Goal: Information Seeking & Learning: Find specific fact

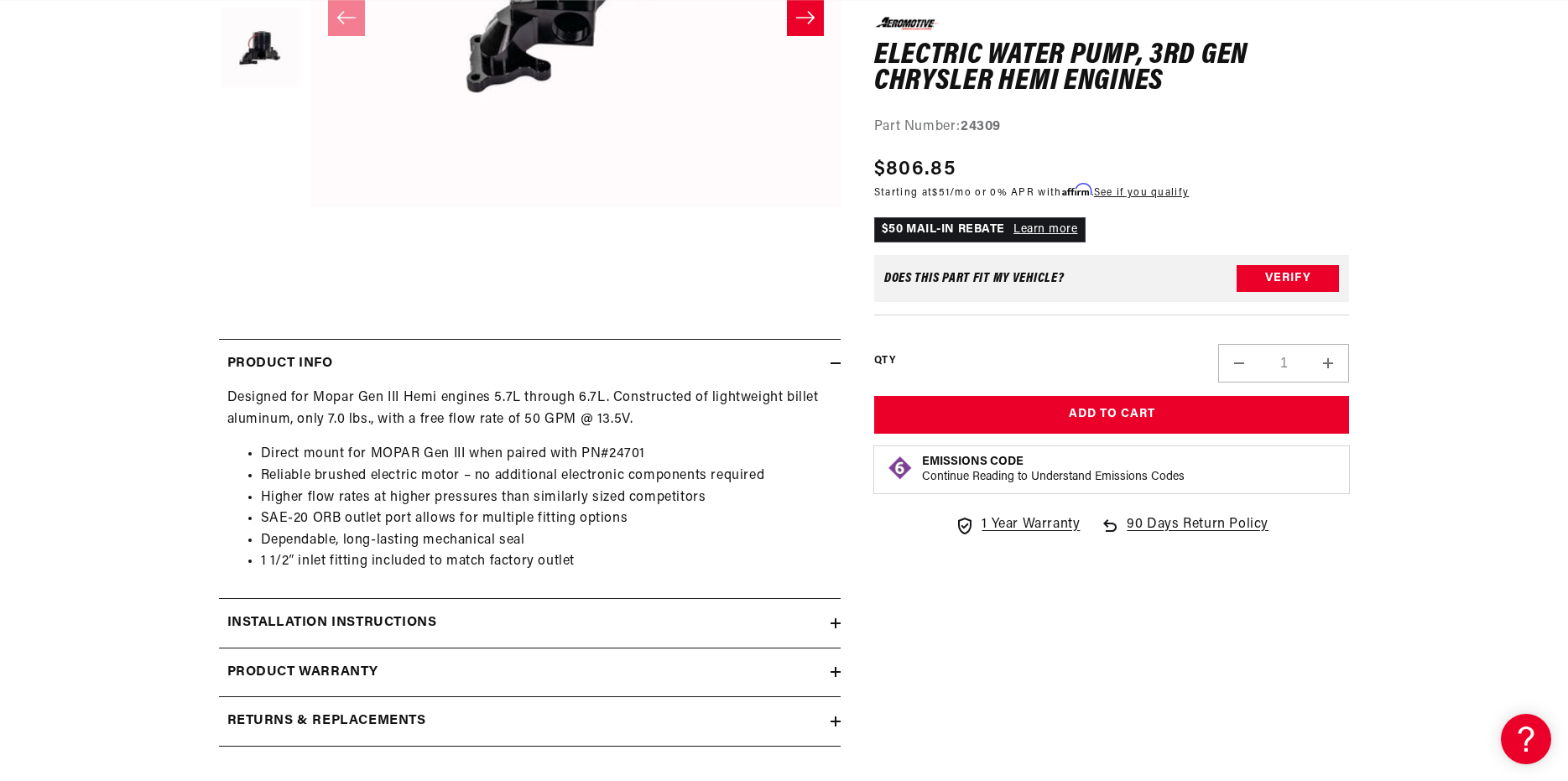
scroll to position [0, 1064]
drag, startPoint x: 647, startPoint y: 449, endPoint x: 584, endPoint y: 453, distance: 63.1
click at [584, 453] on li "Direct mount for MOPAR Gen III when paired with PN#24701" at bounding box center [547, 454] width 572 height 22
copy li "PN#24701"
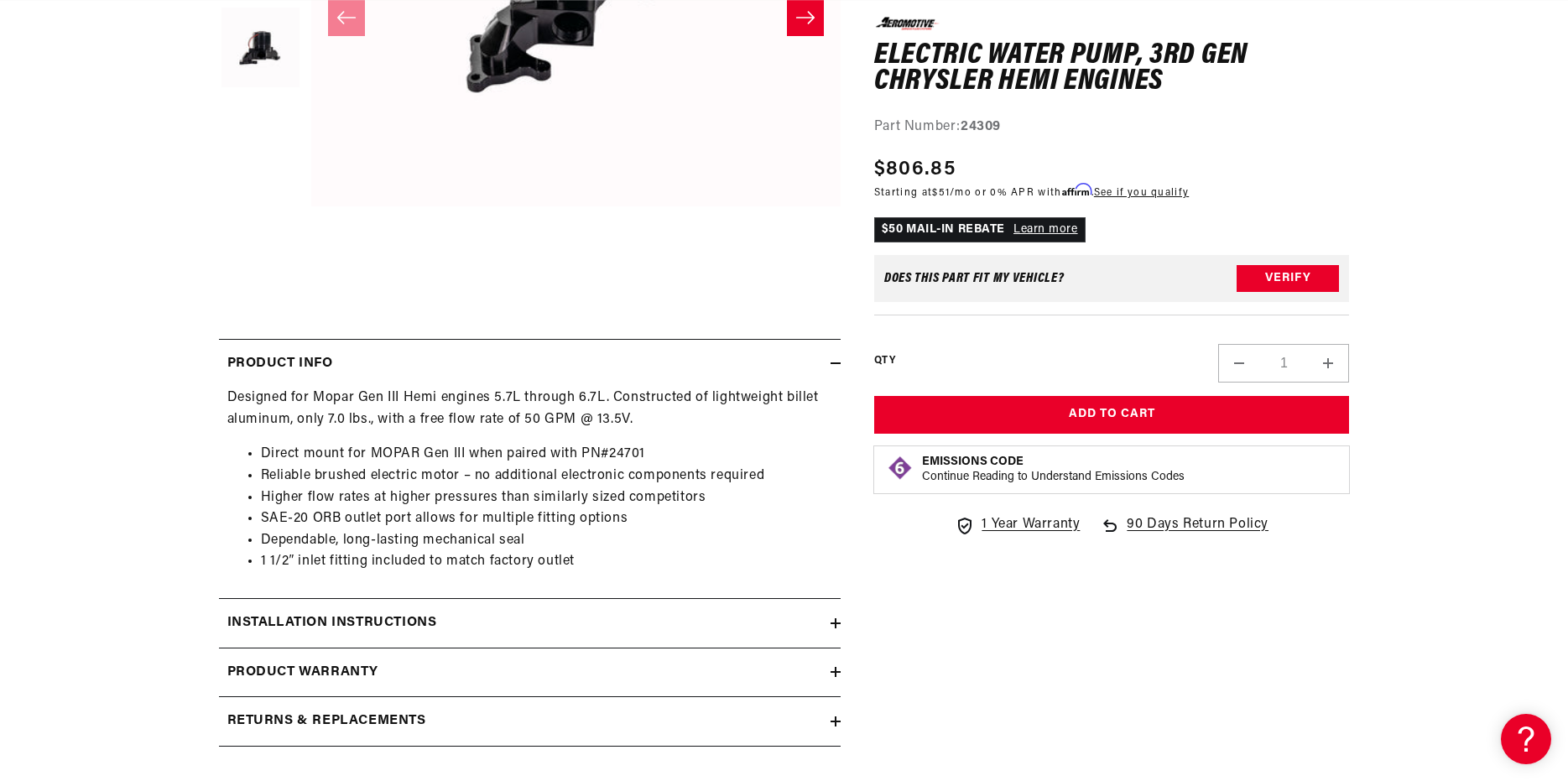
click at [180, 301] on section "0.0 star rating Write a review Electric Water Pump, 3rd Gen Chrysler HEMI Engin…" at bounding box center [785, 243] width 1215 height 1060
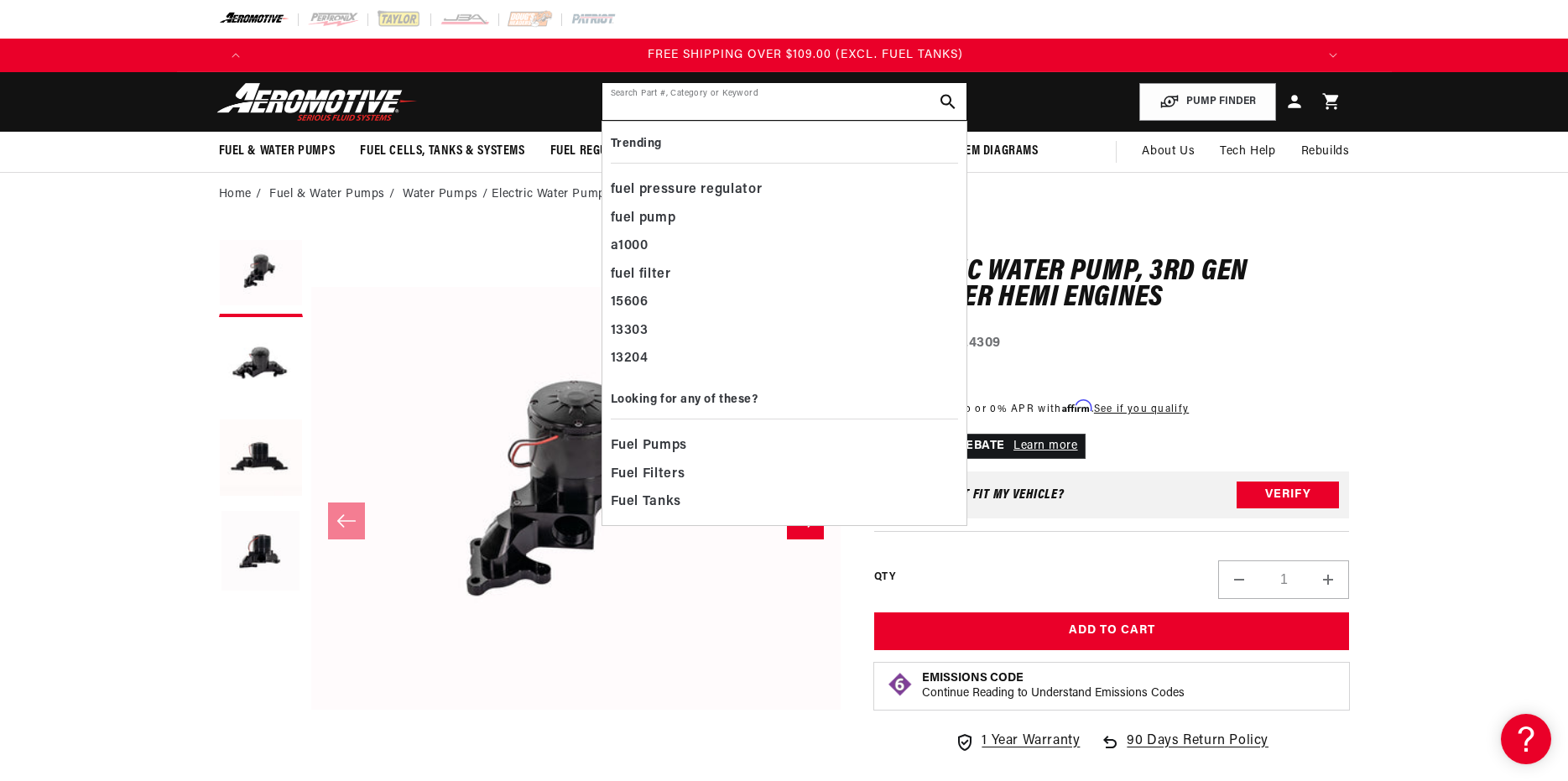
scroll to position [0, 3191]
paste input "PN#24701"
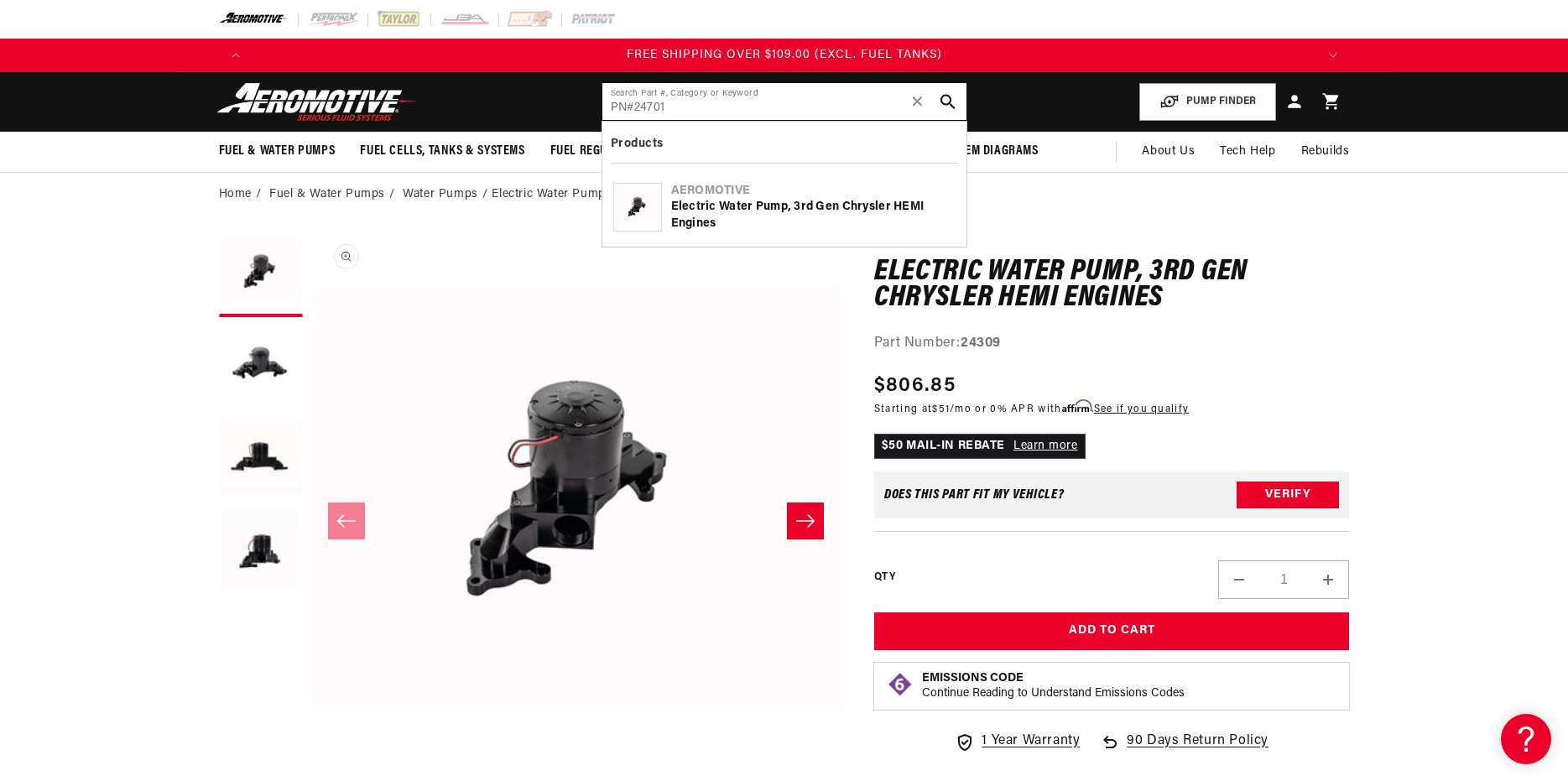
type input "PN#24701"
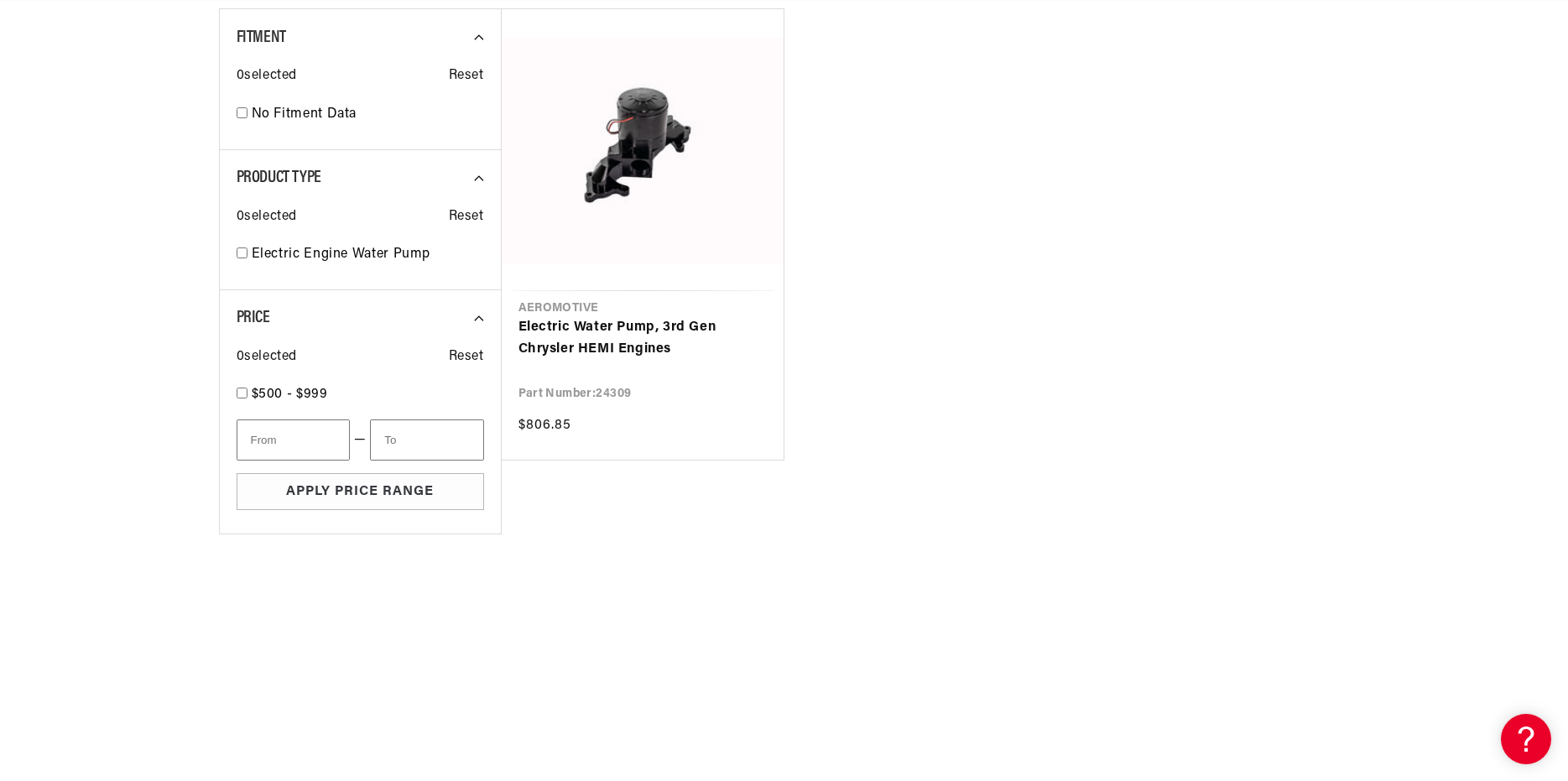
scroll to position [335, 0]
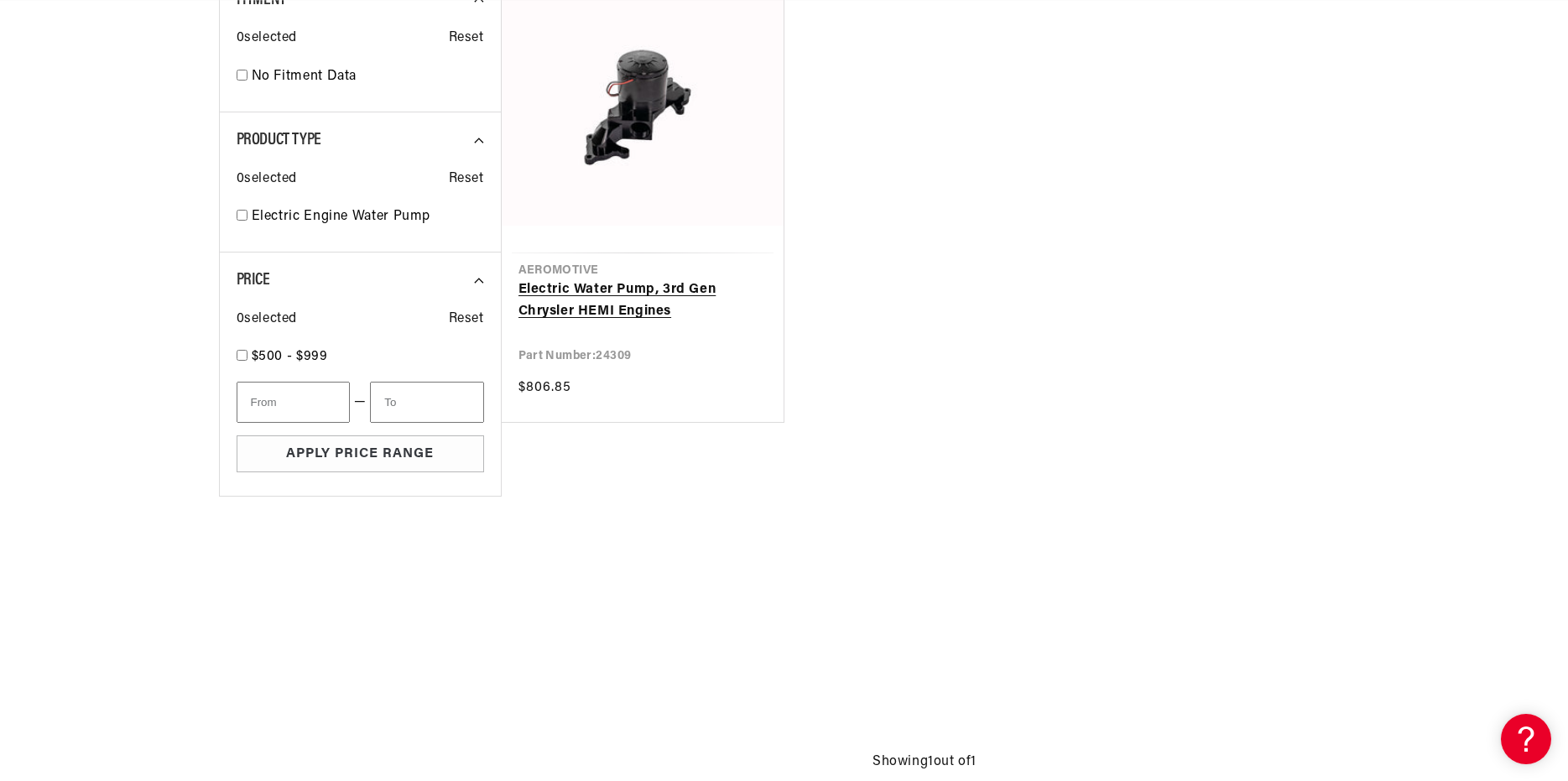
click at [633, 295] on link "Electric Water Pump, 3rd Gen Chrysler HEMI Engines" at bounding box center [643, 300] width 248 height 43
